Goal: Task Accomplishment & Management: Manage account settings

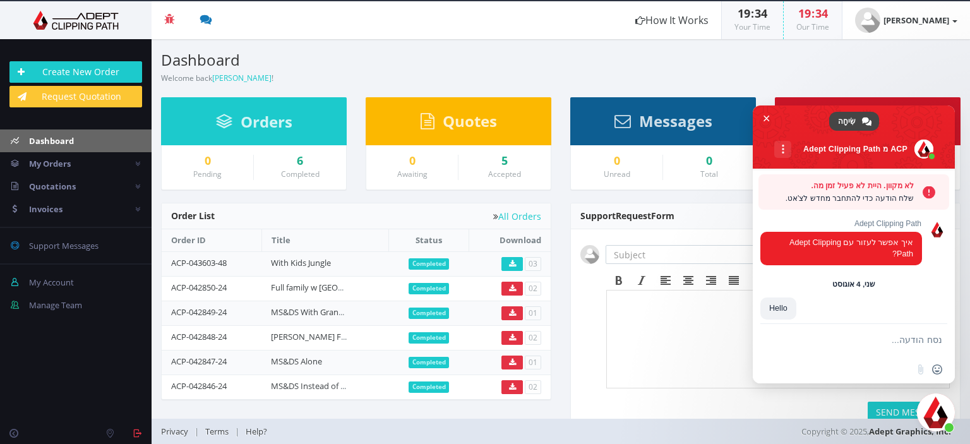
scroll to position [2669, 0]
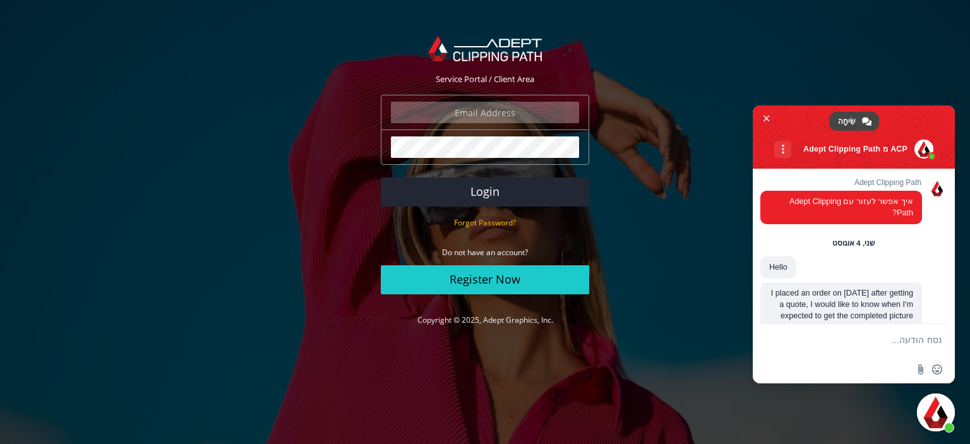
scroll to position [2669, 0]
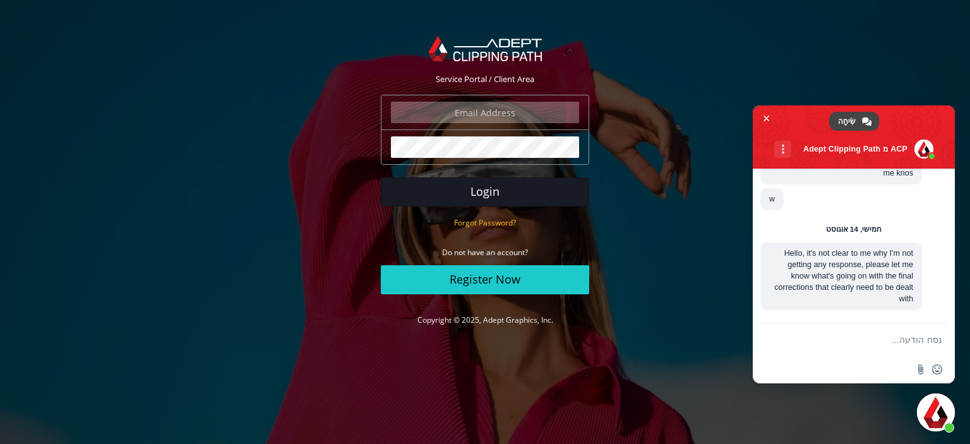
type input "[PERSON_NAME][EMAIL_ADDRESS][DOMAIN_NAME]"
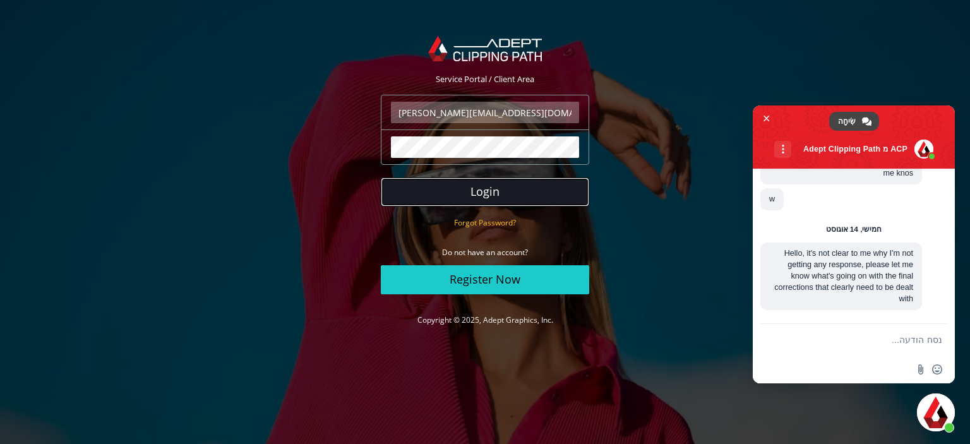
click at [480, 190] on button "Login" at bounding box center [485, 192] width 208 height 29
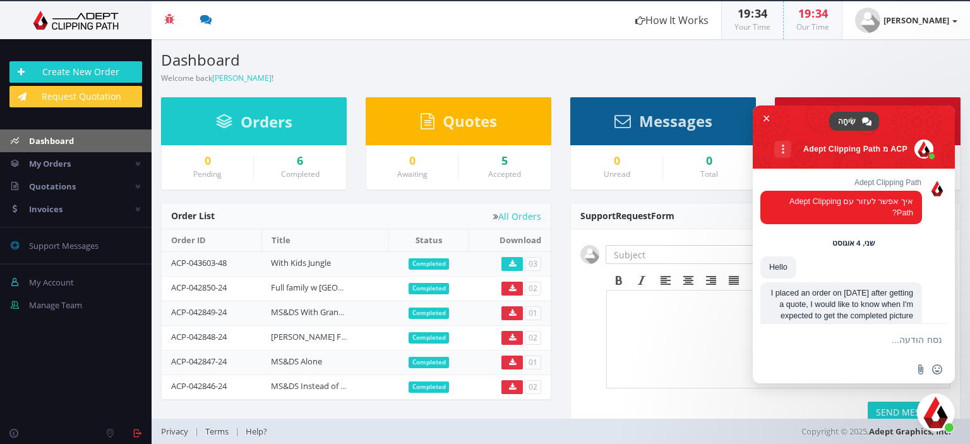
scroll to position [2669, 0]
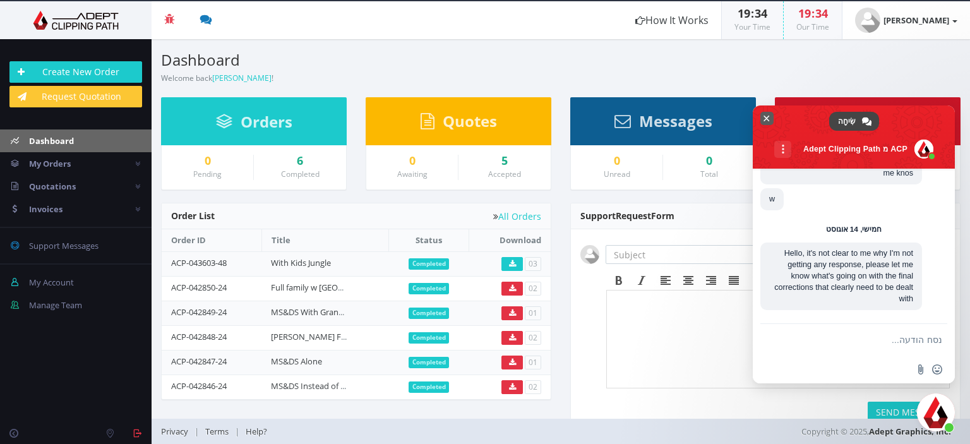
click at [768, 114] on span "סגור צ'אט" at bounding box center [767, 118] width 6 height 8
